Goal: Task Accomplishment & Management: Manage account settings

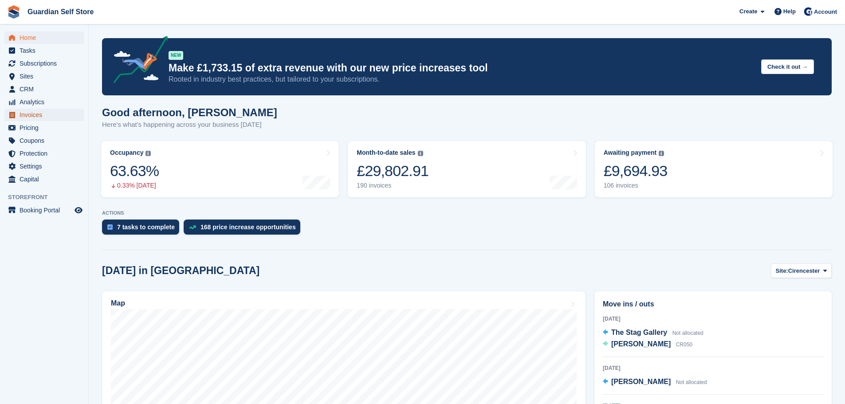
click at [48, 113] on span "Invoices" at bounding box center [46, 115] width 53 height 12
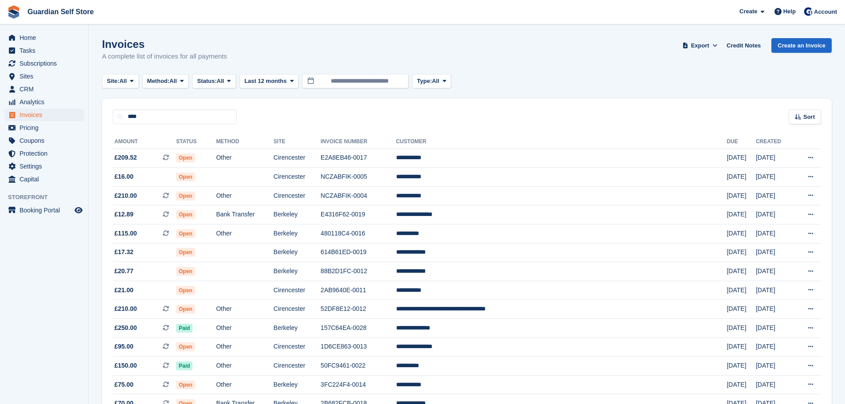
type input "****"
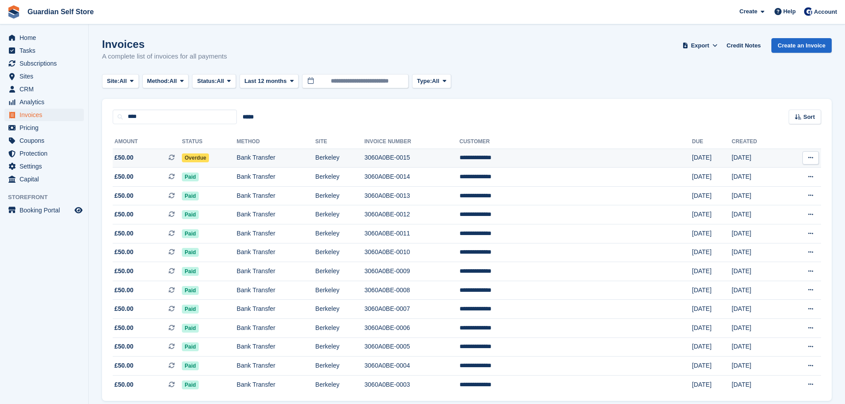
click at [130, 155] on span "£50.00" at bounding box center [123, 157] width 19 height 9
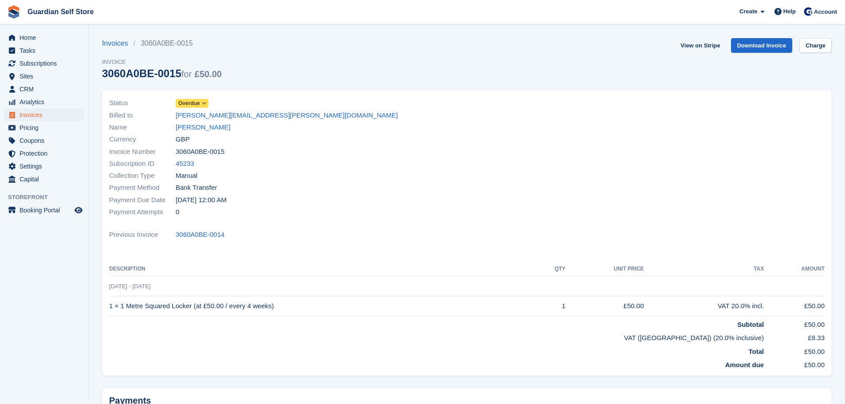
click at [197, 103] on span "Overdue" at bounding box center [189, 103] width 22 height 8
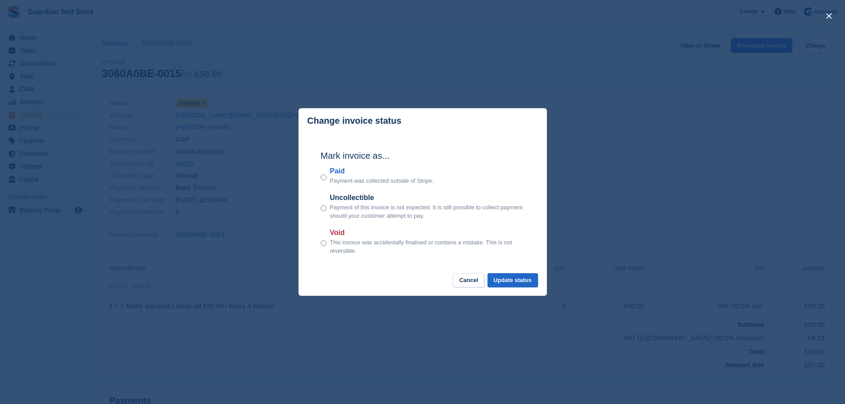
click at [337, 169] on label "Paid" at bounding box center [382, 171] width 104 height 11
click at [501, 279] on button "Update status" at bounding box center [513, 280] width 51 height 15
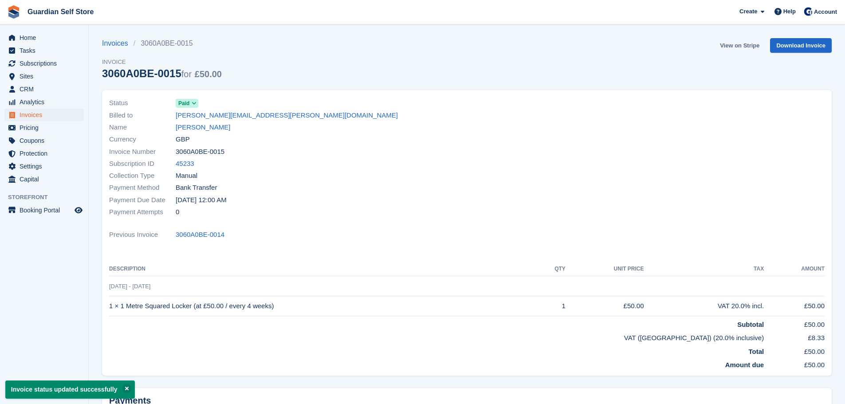
click at [727, 45] on link "View on Stripe" at bounding box center [740, 45] width 47 height 15
drag, startPoint x: 62, startPoint y: 39, endPoint x: 69, endPoint y: 36, distance: 8.2
click at [62, 39] on span "Home" at bounding box center [46, 38] width 53 height 12
